Goal: Task Accomplishment & Management: Manage account settings

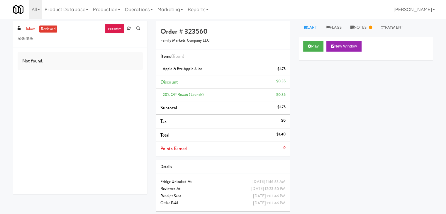
click at [25, 34] on input "589495" at bounding box center [80, 38] width 125 height 11
click at [31, 29] on link "inbox" at bounding box center [30, 28] width 12 height 7
click at [57, 40] on input "589495" at bounding box center [80, 38] width 125 height 11
paste input "Riverwalk at [GEOGRAPHIC_DATA]"
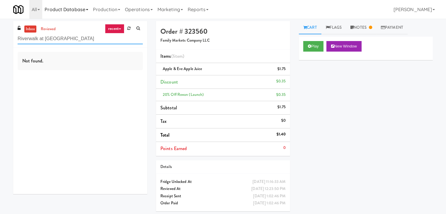
type input "Riverwalk at [GEOGRAPHIC_DATA]"
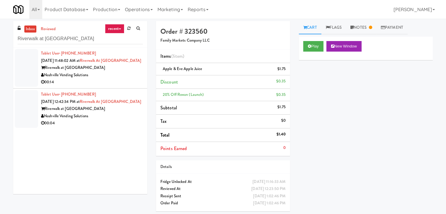
click at [113, 79] on div "Nashville Vending Solutions" at bounding box center [92, 74] width 102 height 7
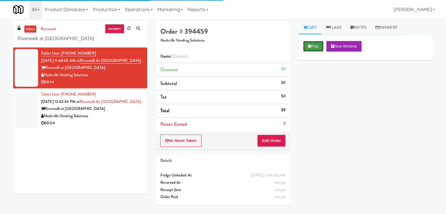
click at [314, 48] on button "Play" at bounding box center [313, 46] width 20 height 11
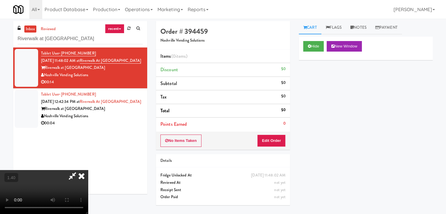
click at [88, 170] on video at bounding box center [44, 192] width 88 height 44
click at [88, 170] on icon at bounding box center [81, 176] width 13 height 12
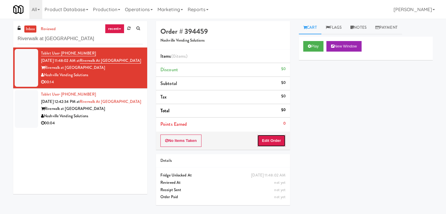
click at [265, 144] on button "Edit Order" at bounding box center [271, 140] width 28 height 12
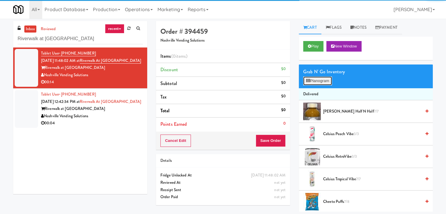
click at [320, 83] on button "Planogram" at bounding box center [317, 80] width 29 height 9
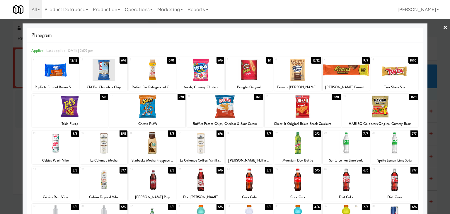
click at [150, 137] on div at bounding box center [152, 143] width 47 height 23
click at [111, 71] on div at bounding box center [103, 70] width 47 height 23
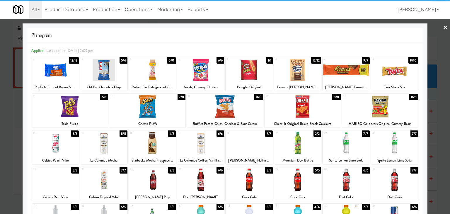
click at [443, 26] on link "×" at bounding box center [445, 28] width 5 height 18
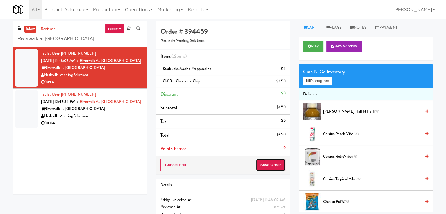
click at [267, 166] on button "Save Order" at bounding box center [270, 165] width 30 height 12
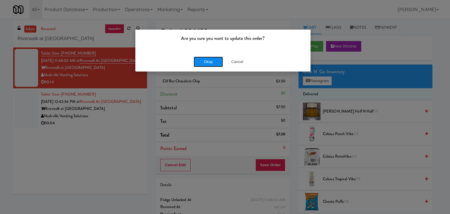
click at [214, 58] on button "Okay" at bounding box center [208, 62] width 29 height 11
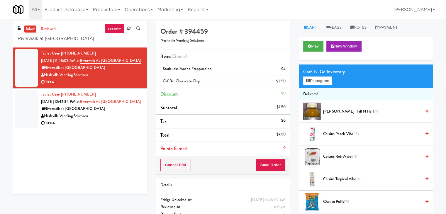
click at [120, 113] on div "Riverwalk at [GEOGRAPHIC_DATA]" at bounding box center [92, 108] width 102 height 7
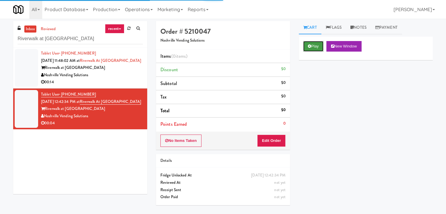
click at [315, 44] on button "Play" at bounding box center [313, 46] width 20 height 11
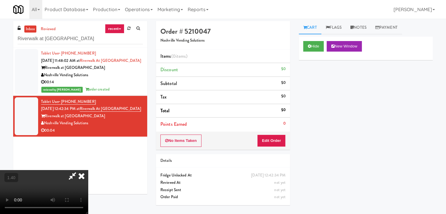
click at [88, 170] on video at bounding box center [44, 192] width 88 height 44
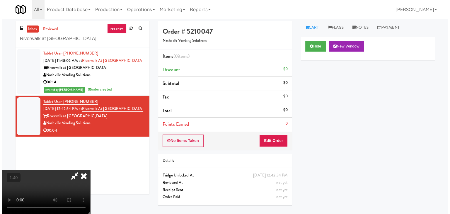
scroll to position [0, 0]
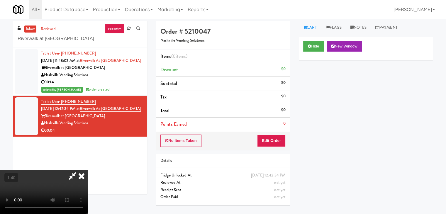
click at [88, 170] on icon at bounding box center [81, 176] width 13 height 12
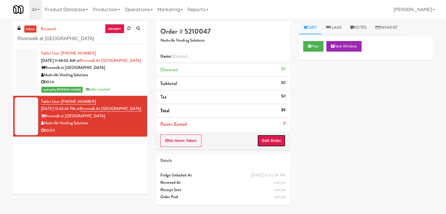
click at [270, 136] on button "Edit Order" at bounding box center [271, 140] width 28 height 12
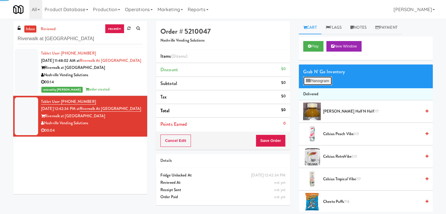
click at [307, 83] on button "Planogram" at bounding box center [317, 80] width 29 height 9
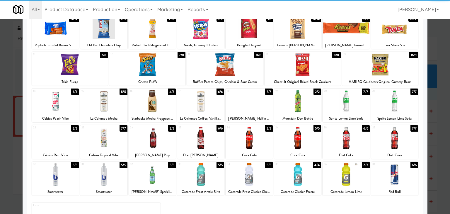
scroll to position [74, 0]
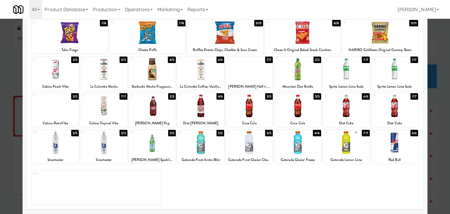
click at [108, 108] on div at bounding box center [103, 106] width 47 height 23
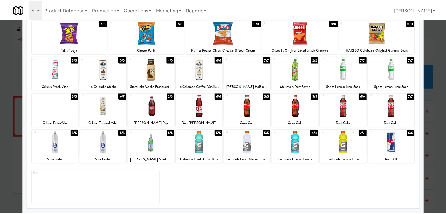
scroll to position [0, 0]
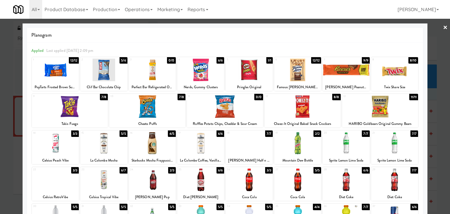
click at [443, 25] on link "×" at bounding box center [445, 28] width 5 height 18
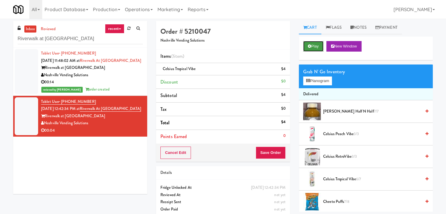
click at [315, 44] on button "Play" at bounding box center [313, 46] width 20 height 11
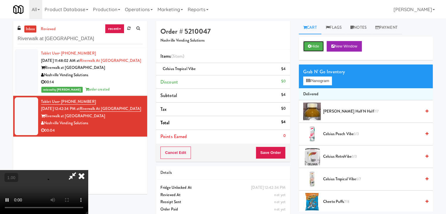
scroll to position [59, 0]
click at [88, 170] on video at bounding box center [44, 192] width 88 height 44
click at [88, 170] on icon at bounding box center [81, 176] width 13 height 12
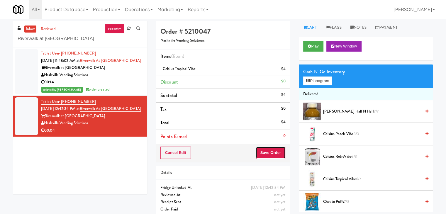
click at [268, 157] on button "Save Order" at bounding box center [270, 152] width 30 height 12
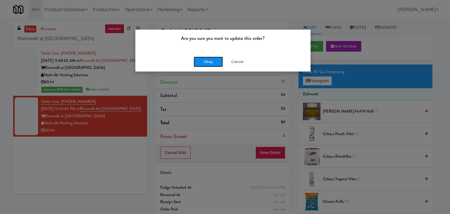
click at [215, 57] on button "Okay" at bounding box center [208, 62] width 29 height 11
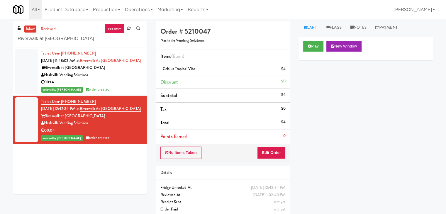
click at [75, 38] on input "Riverwalk at [GEOGRAPHIC_DATA]" at bounding box center [80, 38] width 125 height 11
paste input "TC Cooler Combo Righ"
type input "TC Cooler Combo Right"
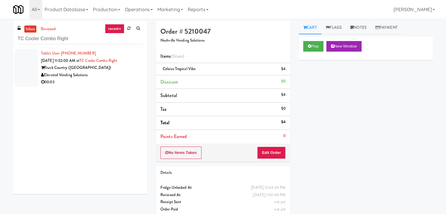
click at [111, 69] on div "Truck Country ([GEOGRAPHIC_DATA])" at bounding box center [92, 67] width 102 height 7
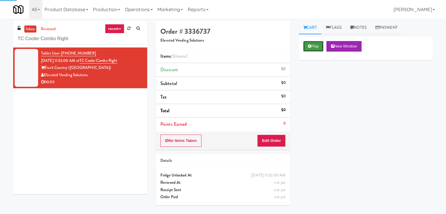
click at [318, 48] on button "Play" at bounding box center [313, 46] width 20 height 11
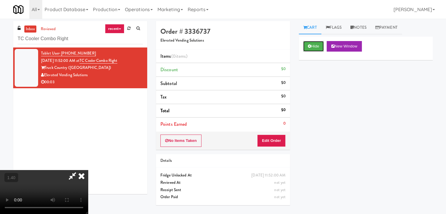
scroll to position [82, 0]
click at [88, 170] on video at bounding box center [44, 192] width 88 height 44
drag, startPoint x: 257, startPoint y: 24, endPoint x: 267, endPoint y: 82, distance: 59.4
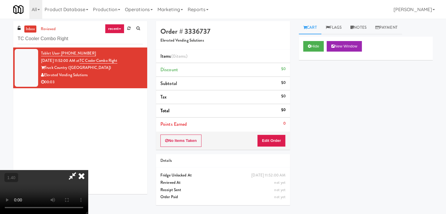
click at [88, 170] on icon at bounding box center [81, 176] width 13 height 12
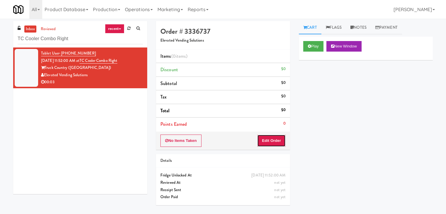
click at [274, 136] on button "Edit Order" at bounding box center [271, 140] width 28 height 12
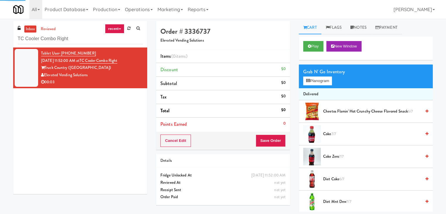
click at [314, 86] on div "Grab N' Go Inventory Planogram" at bounding box center [366, 76] width 134 height 24
click at [314, 82] on button "Planogram" at bounding box center [317, 80] width 29 height 9
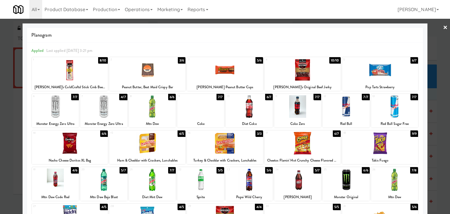
click at [111, 105] on div at bounding box center [103, 106] width 47 height 23
click at [443, 27] on div at bounding box center [225, 107] width 450 height 214
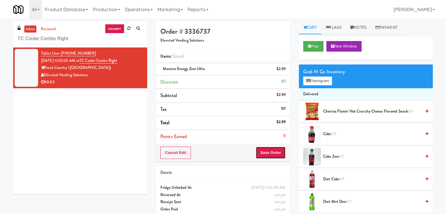
click at [272, 151] on button "Save Order" at bounding box center [270, 152] width 30 height 12
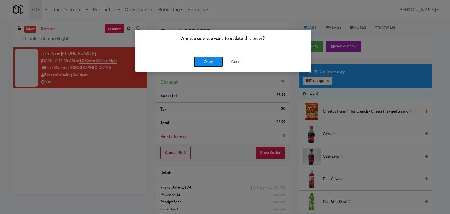
click at [217, 62] on button "Okay" at bounding box center [208, 62] width 29 height 11
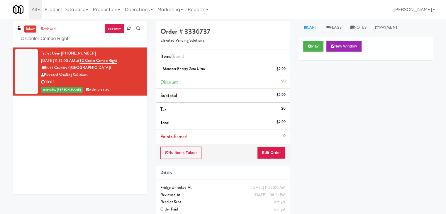
click at [76, 42] on input "TC Cooler Combo Right" at bounding box center [80, 38] width 125 height 11
paste input "CBS NEWS - Cooler"
type input "CBS NEWS - Cooler"
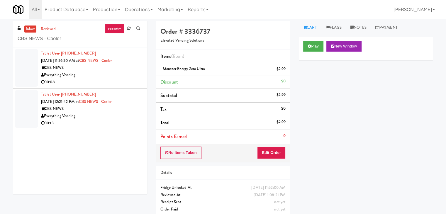
click at [126, 76] on div "Everything Vending" at bounding box center [92, 74] width 102 height 7
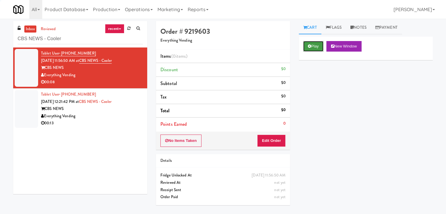
click at [313, 49] on button "Play" at bounding box center [313, 46] width 20 height 11
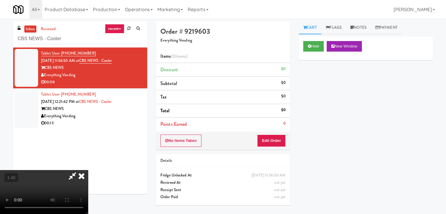
click at [88, 170] on video at bounding box center [44, 192] width 88 height 44
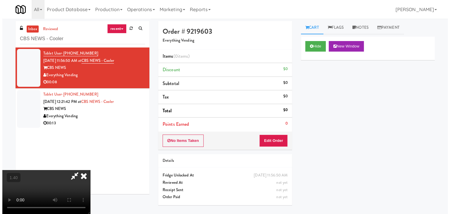
scroll to position [0, 0]
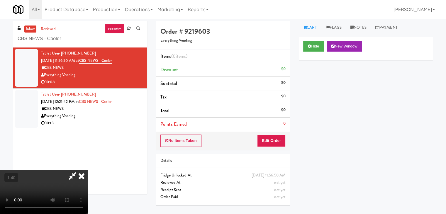
click at [88, 170] on icon at bounding box center [81, 176] width 13 height 12
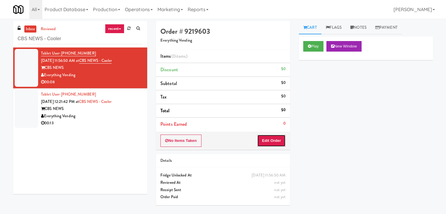
click at [279, 142] on button "Edit Order" at bounding box center [271, 140] width 28 height 12
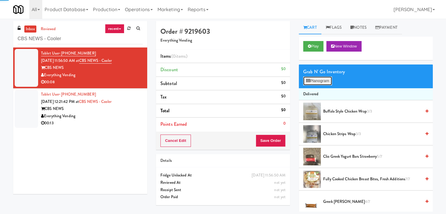
click at [314, 78] on button "Planogram" at bounding box center [317, 80] width 29 height 9
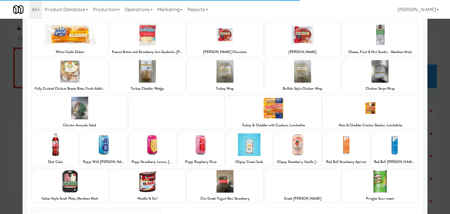
scroll to position [74, 0]
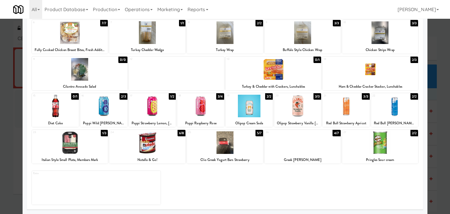
click at [90, 146] on div at bounding box center [70, 142] width 76 height 23
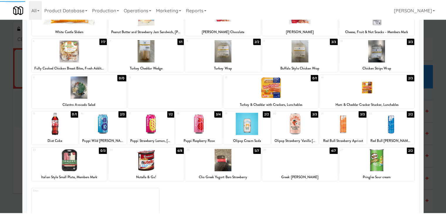
scroll to position [0, 0]
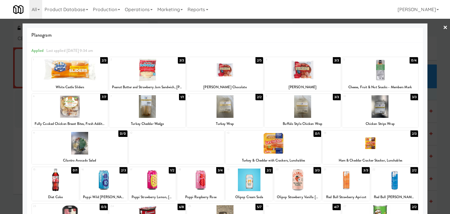
click at [443, 27] on link "×" at bounding box center [445, 28] width 5 height 18
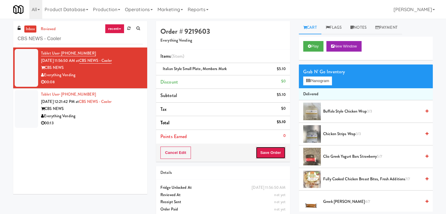
click at [276, 147] on button "Save Order" at bounding box center [270, 152] width 30 height 12
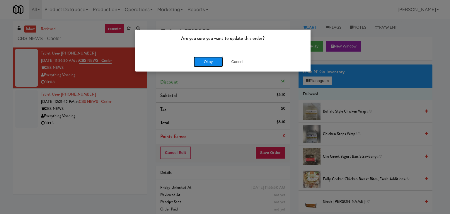
click at [212, 62] on button "Okay" at bounding box center [208, 62] width 29 height 11
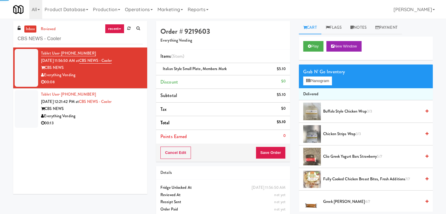
click at [115, 116] on div "Everything Vending" at bounding box center [92, 116] width 102 height 7
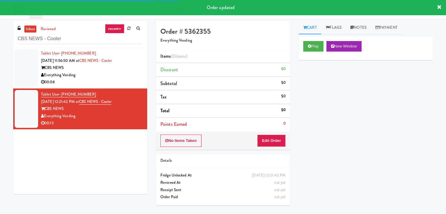
click at [302, 47] on div "Play New Window" at bounding box center [366, 48] width 134 height 23
click at [309, 47] on icon at bounding box center [309, 46] width 3 height 4
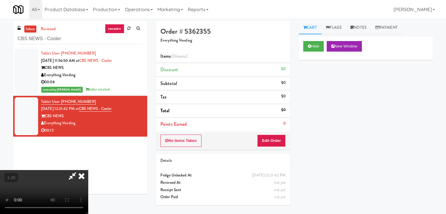
click at [88, 170] on video at bounding box center [44, 192] width 88 height 44
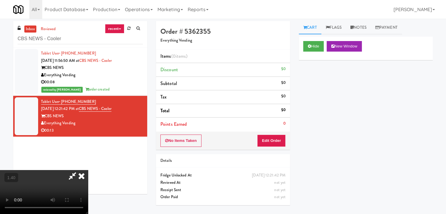
click at [88, 170] on video at bounding box center [44, 192] width 88 height 44
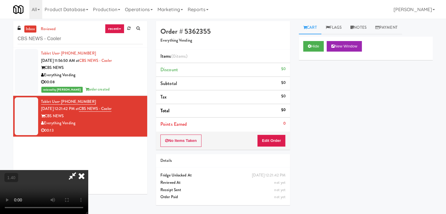
click at [88, 170] on video at bounding box center [44, 192] width 88 height 44
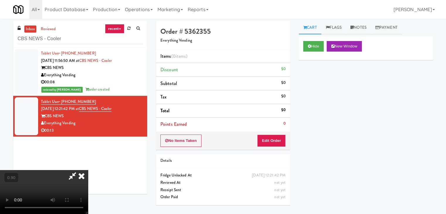
click at [88, 170] on video at bounding box center [44, 192] width 88 height 44
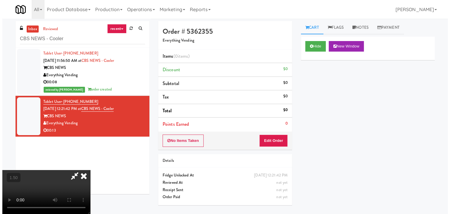
scroll to position [0, 0]
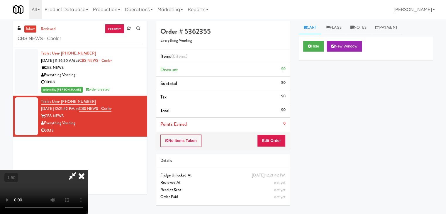
click at [88, 170] on icon at bounding box center [81, 176] width 13 height 12
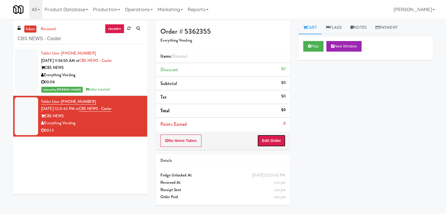
click at [268, 138] on button "Edit Order" at bounding box center [271, 140] width 28 height 12
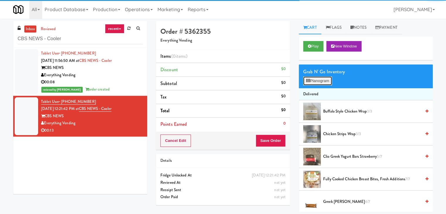
click at [315, 83] on button "Planogram" at bounding box center [317, 80] width 29 height 9
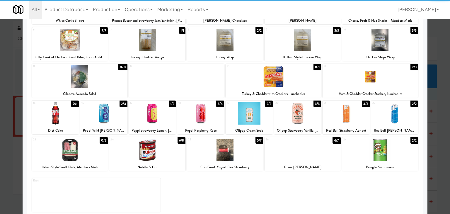
scroll to position [74, 0]
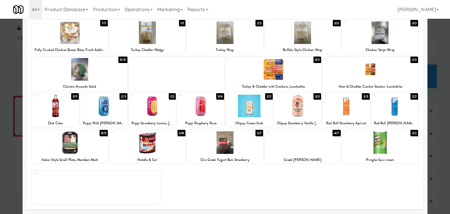
click at [157, 144] on div at bounding box center [147, 142] width 76 height 23
click at [366, 76] on div at bounding box center [371, 69] width 96 height 23
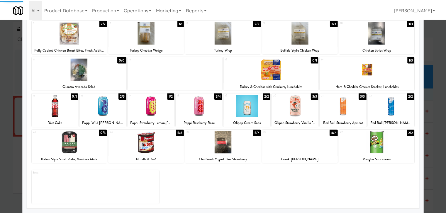
scroll to position [0, 0]
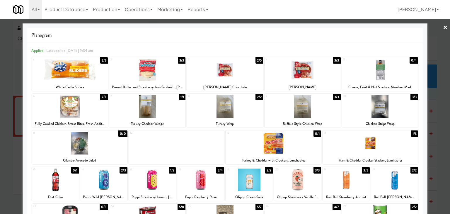
click at [443, 27] on link "×" at bounding box center [445, 28] width 5 height 18
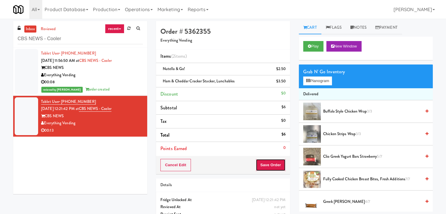
click at [268, 164] on button "Save Order" at bounding box center [270, 165] width 30 height 12
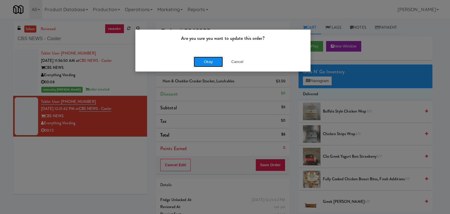
click at [207, 60] on button "Okay" at bounding box center [208, 62] width 29 height 11
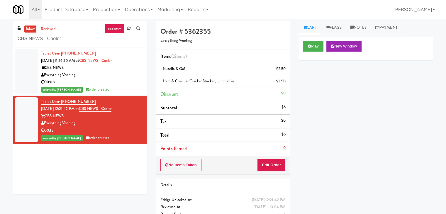
click at [91, 37] on input "CBS NEWS - Cooler" at bounding box center [80, 38] width 125 height 11
paste input "[STREET_ADDRESS]"
type input "[STREET_ADDRESS]"
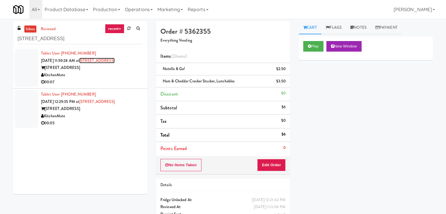
click at [115, 61] on link "[STREET_ADDRESS]" at bounding box center [96, 61] width 35 height 6
